Goal: Information Seeking & Learning: Learn about a topic

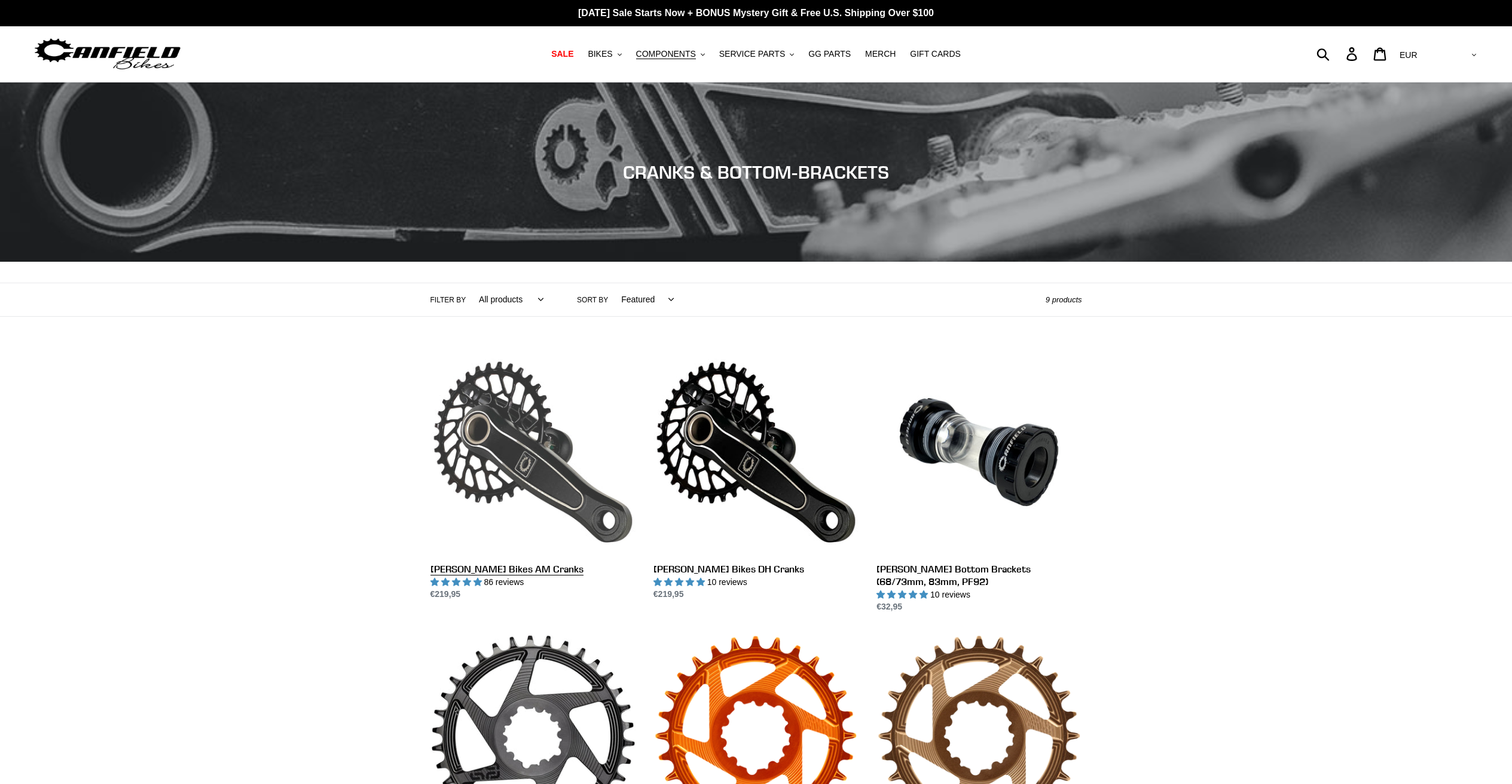
click at [536, 464] on link "[PERSON_NAME] Bikes AM Cranks" at bounding box center [533, 476] width 205 height 252
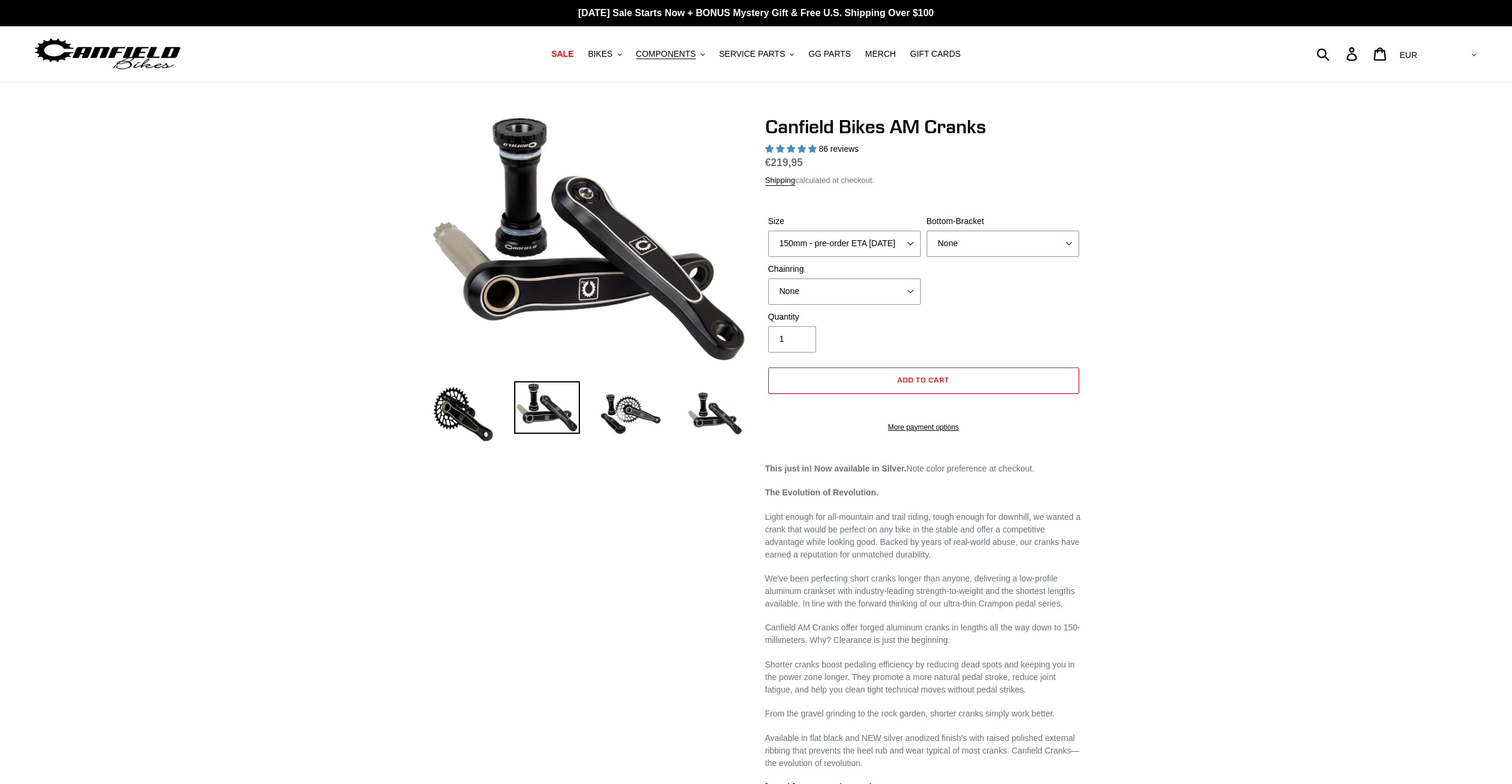
select select "highest-rating"
click at [808, 247] on select "150mm - pre-order ETA 9/30/25 155mm - pre-order ETA 9/30/25 160mm - pre-order E…" at bounding box center [844, 244] width 152 height 26
select select "155mm - pre-order ETA 9/30/25"
click at [768, 231] on select "150mm - pre-order ETA 9/30/25 155mm - pre-order ETA 9/30/25 160mm - pre-order E…" at bounding box center [844, 244] width 152 height 26
click at [965, 249] on select "None BSA Threaded 68/73mm Press Fit PF92" at bounding box center [1003, 244] width 152 height 26
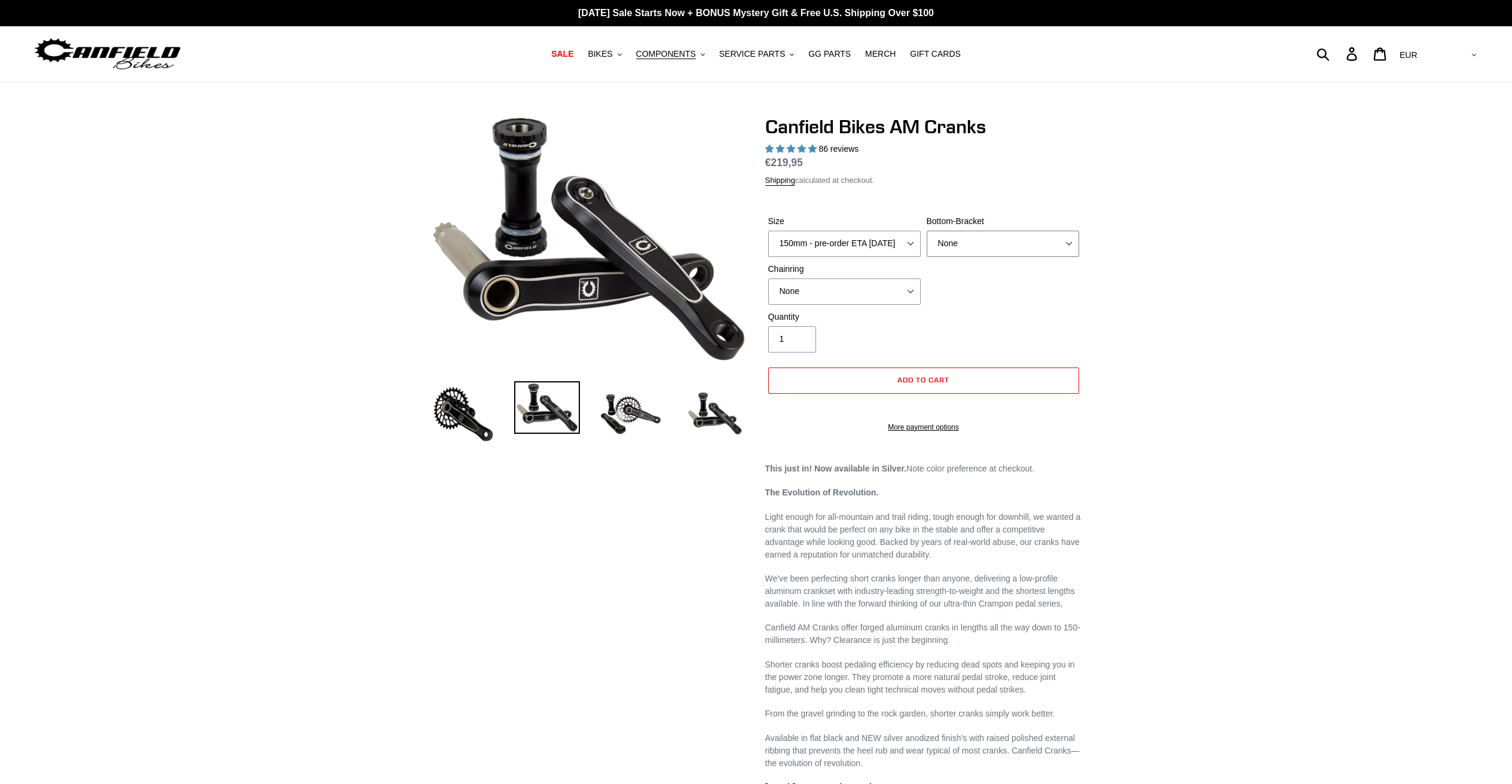
click at [927, 231] on select "None BSA Threaded 68/73mm Press Fit PF92" at bounding box center [1003, 244] width 152 height 26
click at [868, 291] on select "None 30t Round (Boost 148) 30t Oval (Boost 148) 32t Round (Boost 148) 32t Oval …" at bounding box center [844, 291] width 152 height 26
click at [768, 279] on select "None 30t Round (Boost 148) 30t Oval (Boost 148) 32t Round (Boost 148) 32t Oval …" at bounding box center [844, 291] width 152 height 26
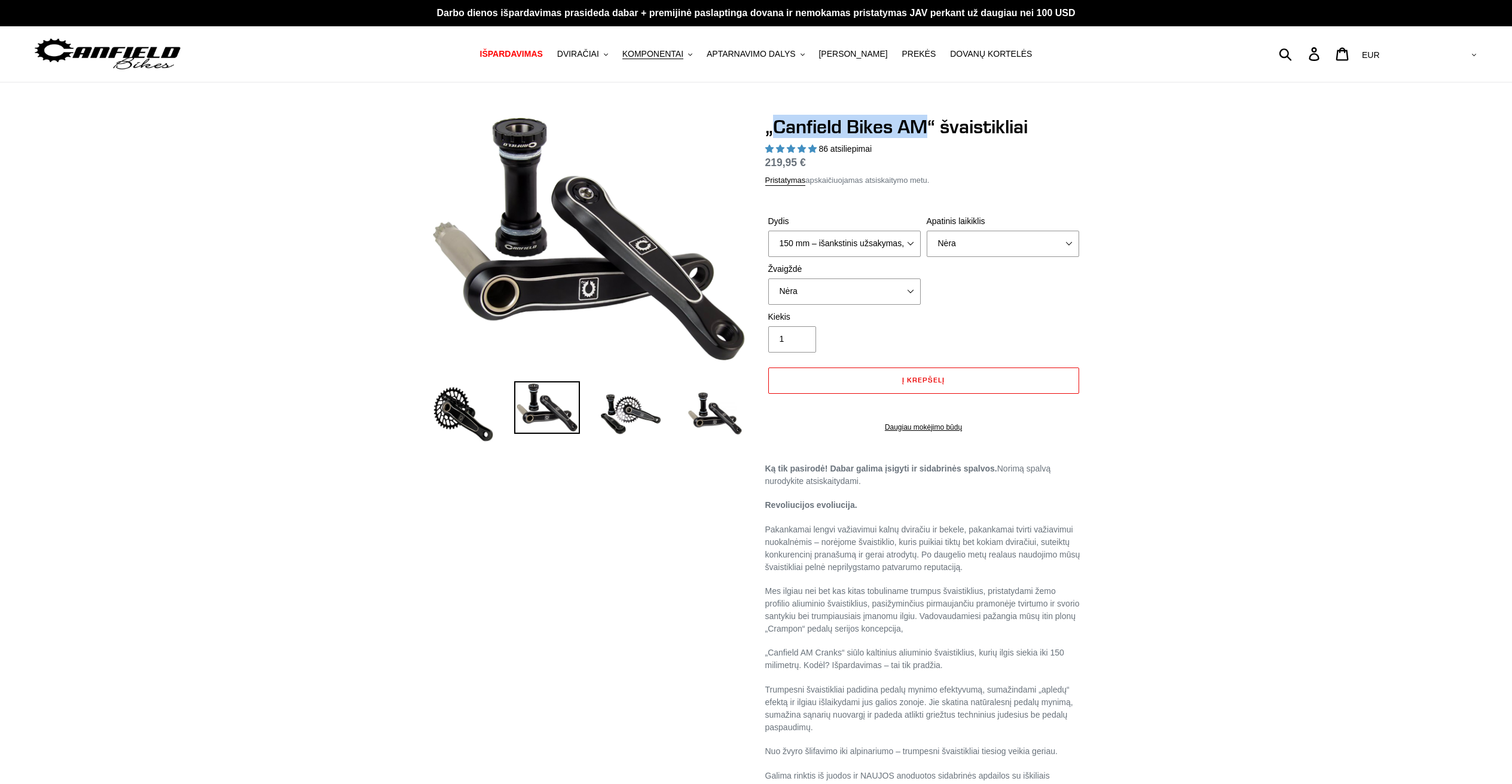
drag, startPoint x: 774, startPoint y: 124, endPoint x: 930, endPoint y: 129, distance: 156.1
click at [930, 129] on font "„Canfield Bikes AM“ švaistikliai" at bounding box center [897, 127] width 263 height 24
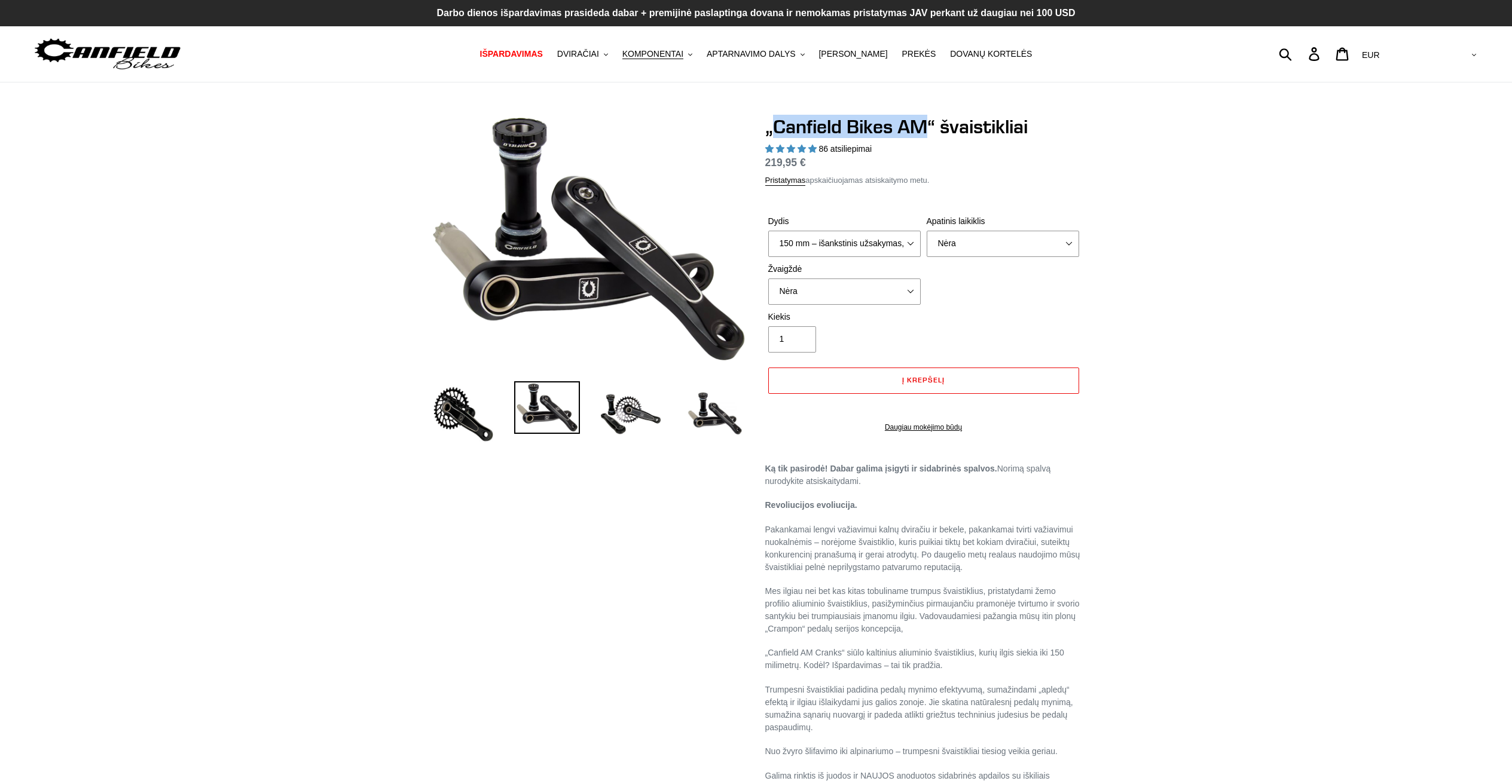
copy font "Canfield Bikes AM"
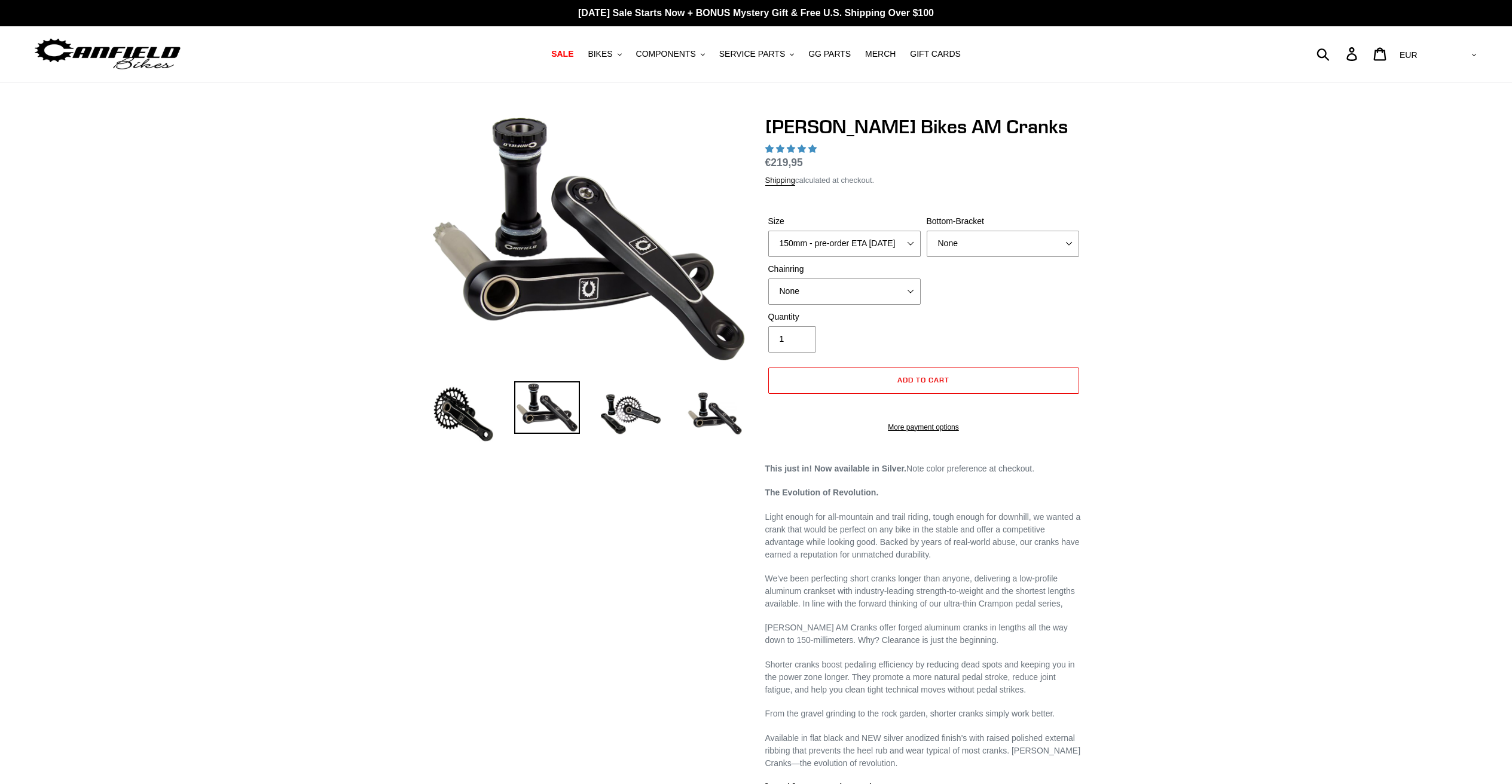
select select "highest-rating"
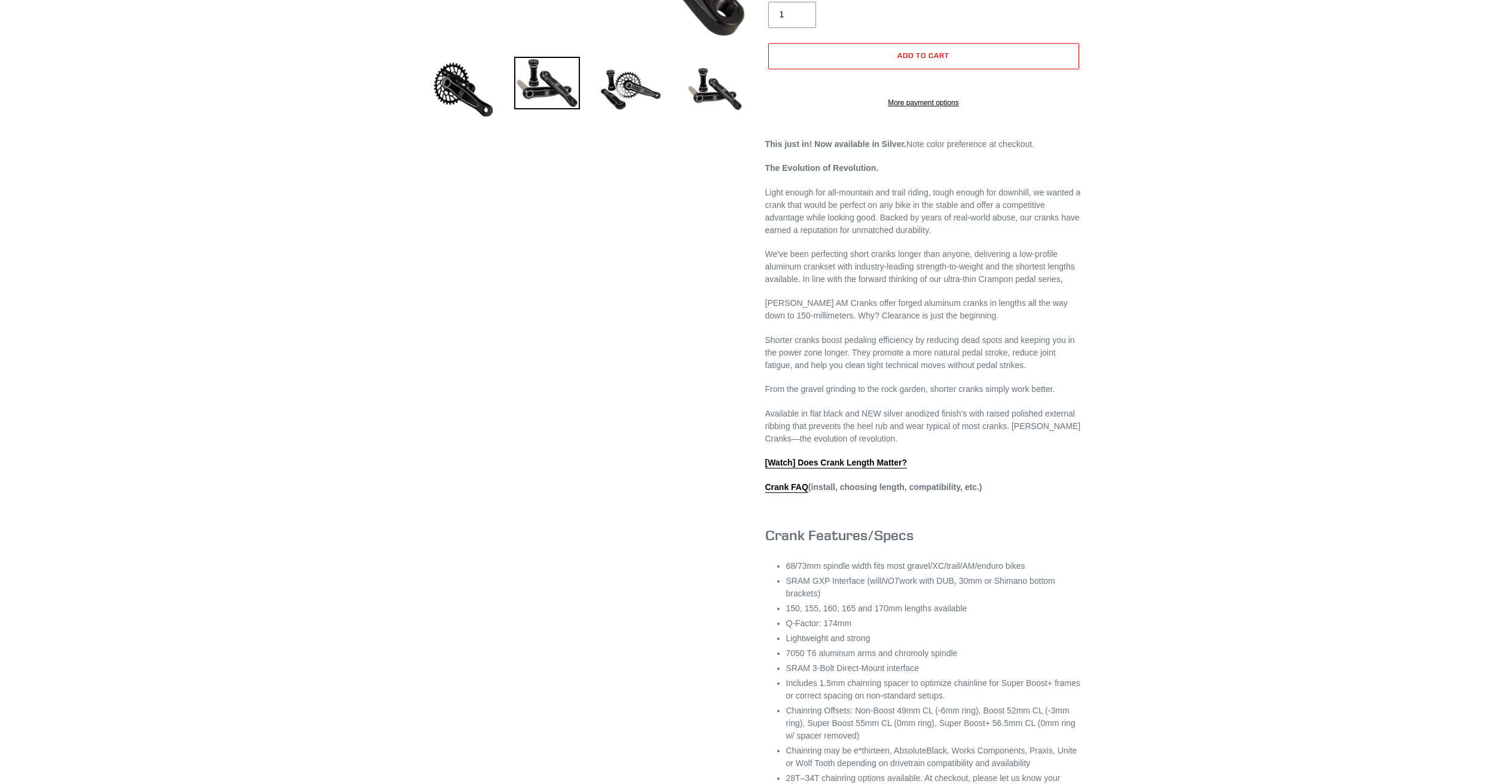
scroll to position [501, 0]
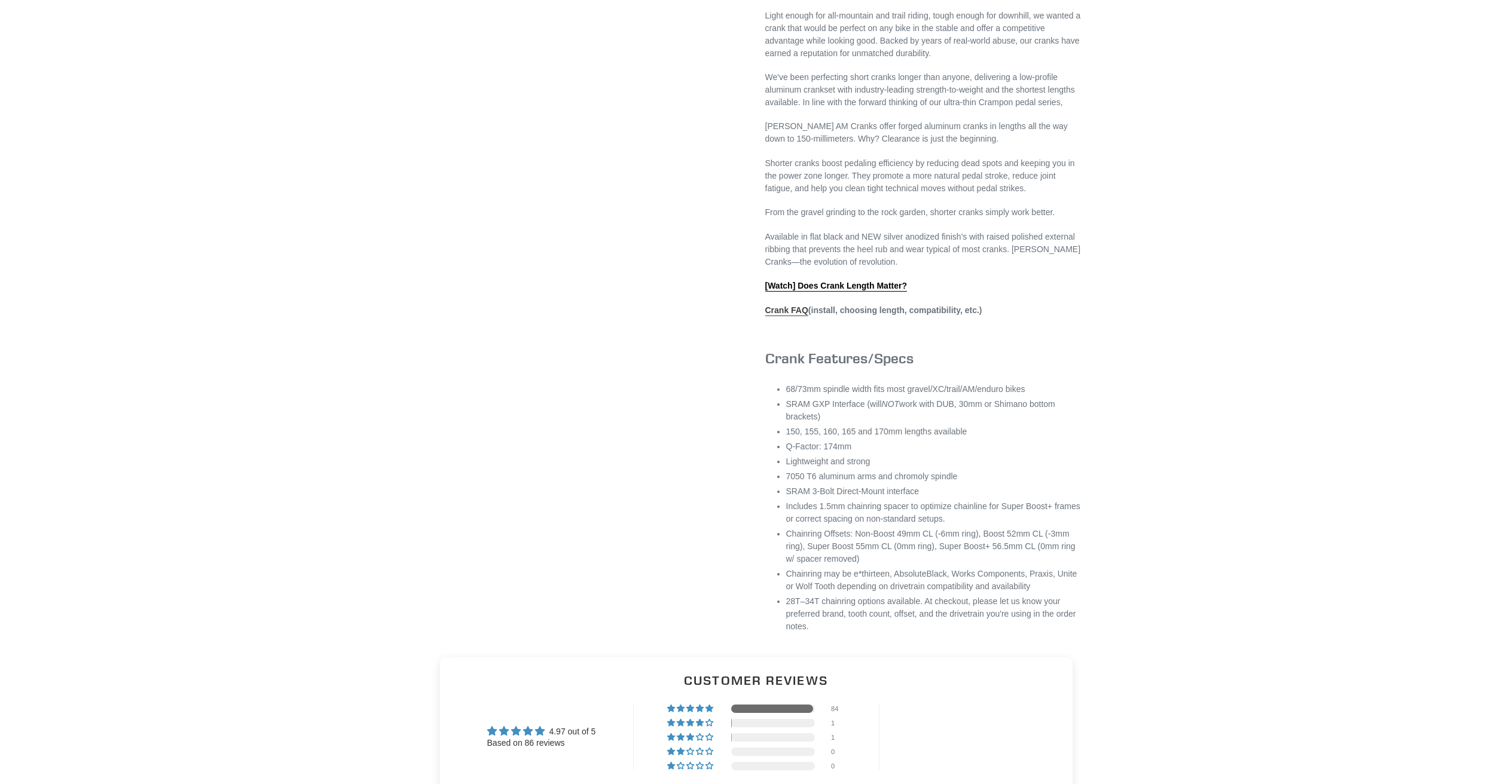
click at [801, 316] on link "Crank FAQ" at bounding box center [787, 311] width 43 height 11
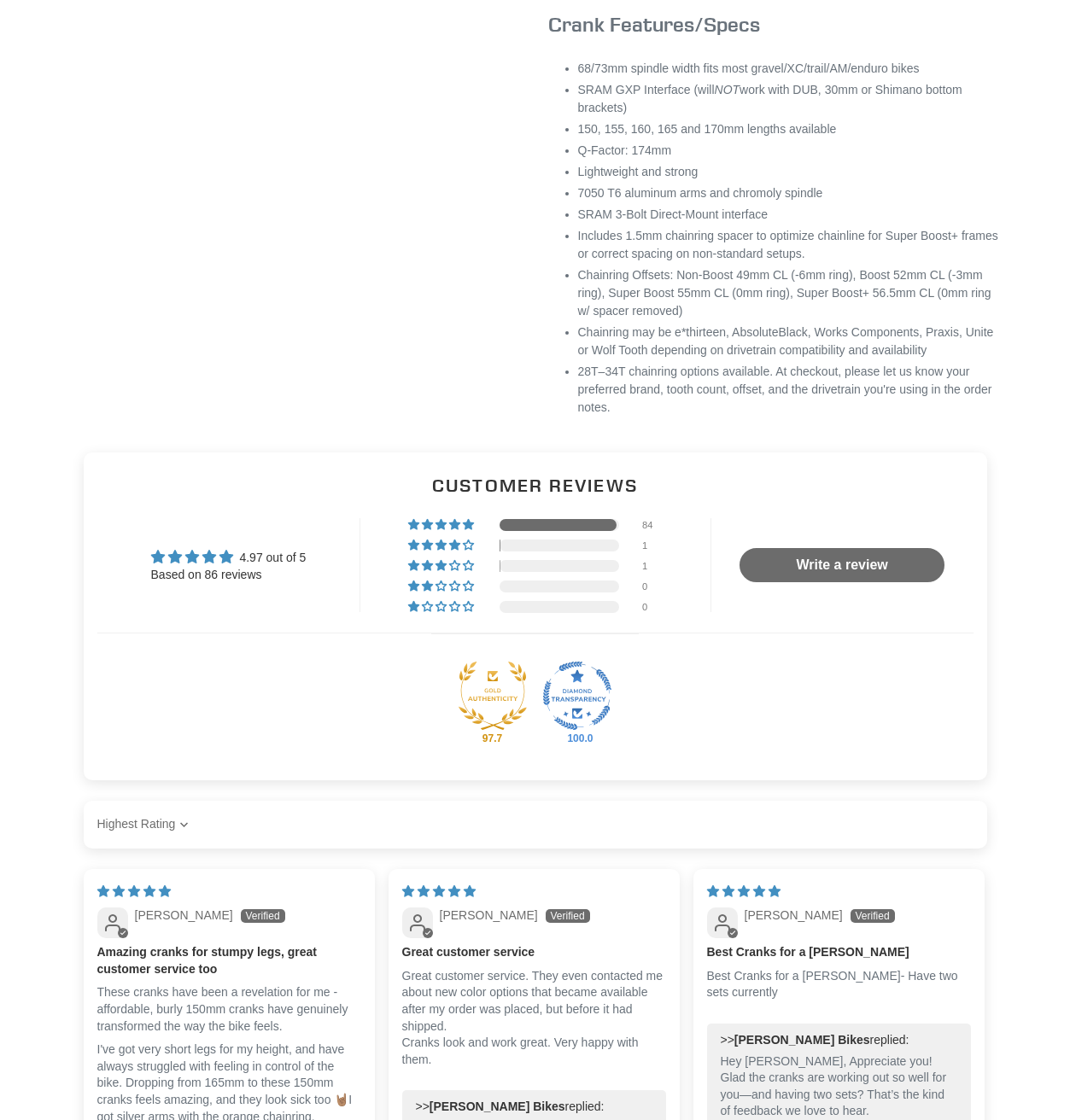
scroll to position [0, 0]
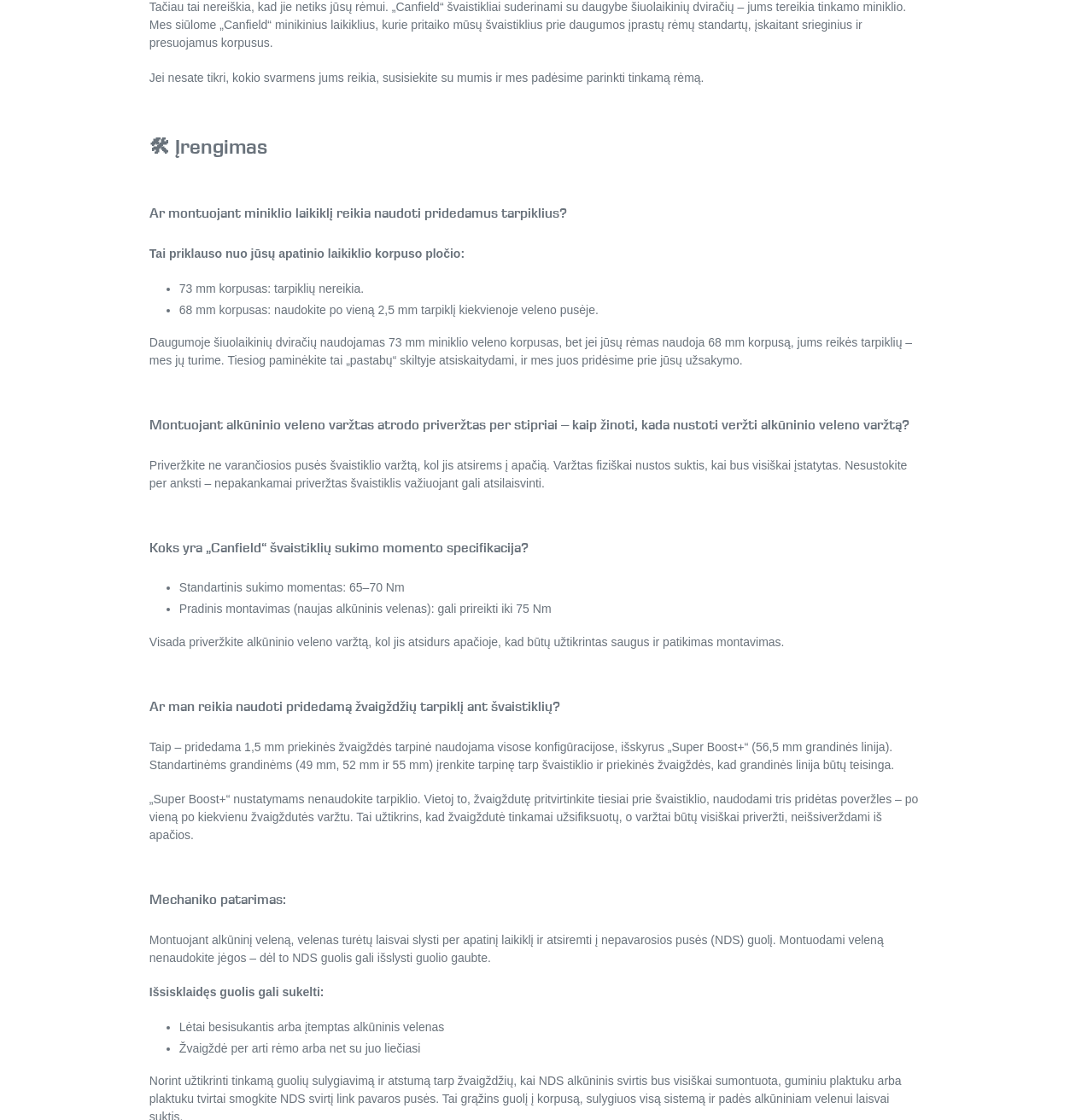
scroll to position [2823, 0]
